Goal: Task Accomplishment & Management: Use online tool/utility

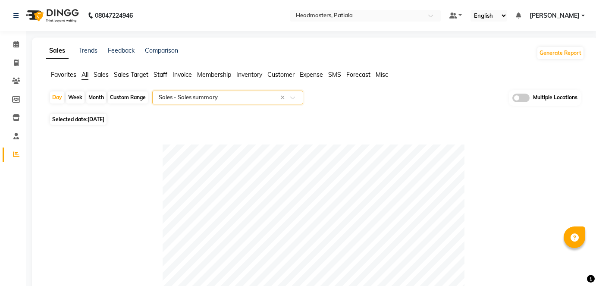
select select "full_report"
select select "csv"
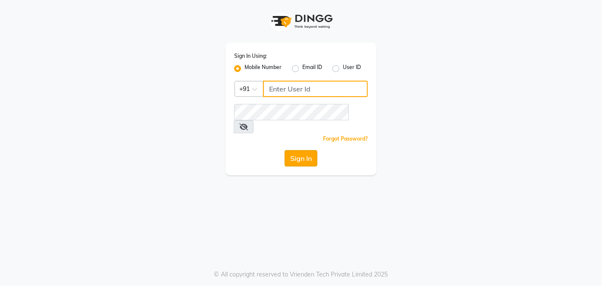
type input "9041155677"
click at [301, 150] on button "Sign In" at bounding box center [301, 158] width 33 height 16
